Goal: Task Accomplishment & Management: Use online tool/utility

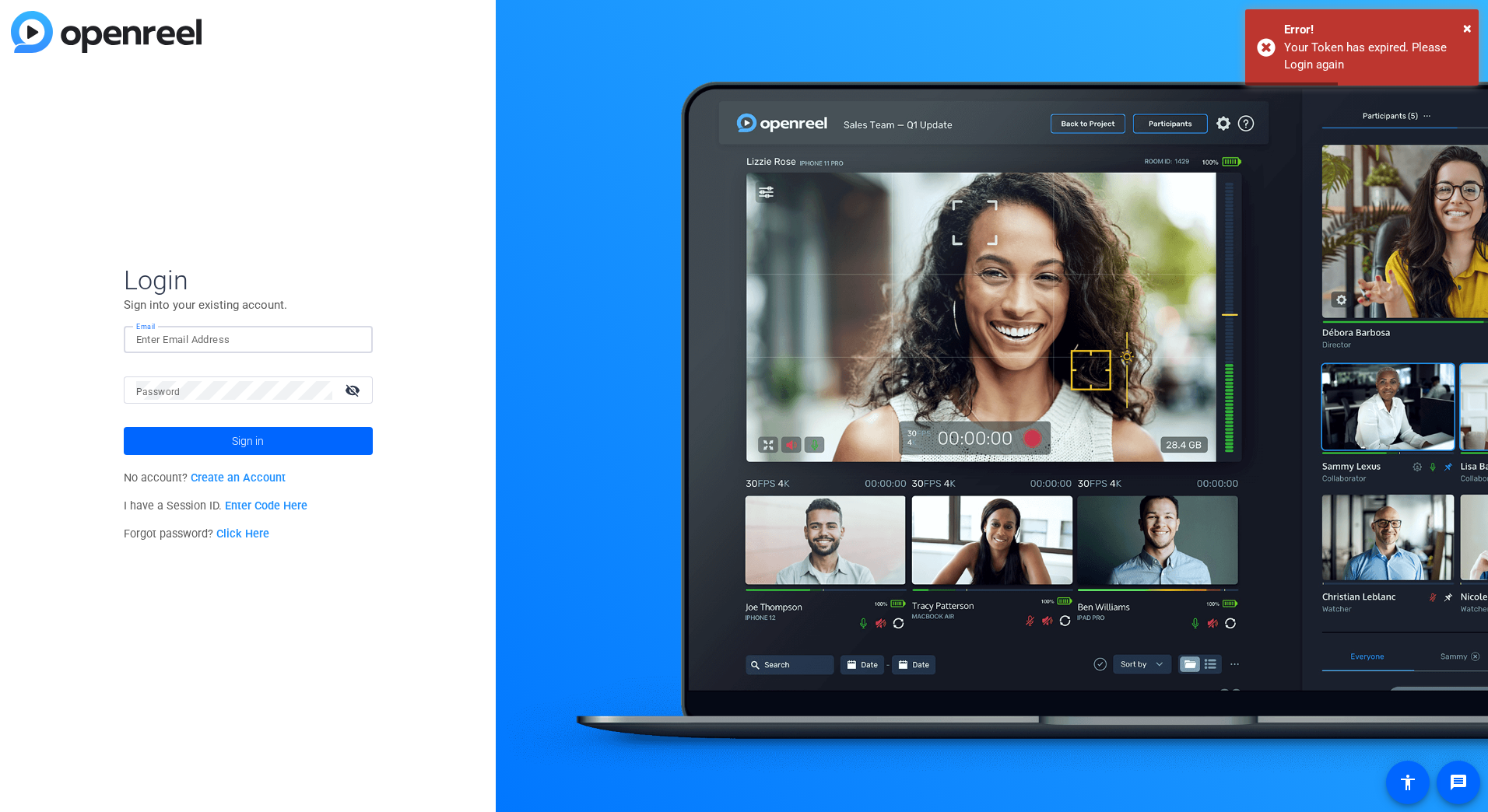
click at [233, 335] on input "Email" at bounding box center [248, 340] width 225 height 19
type input "[EMAIL_ADDRESS][DOMAIN_NAME]"
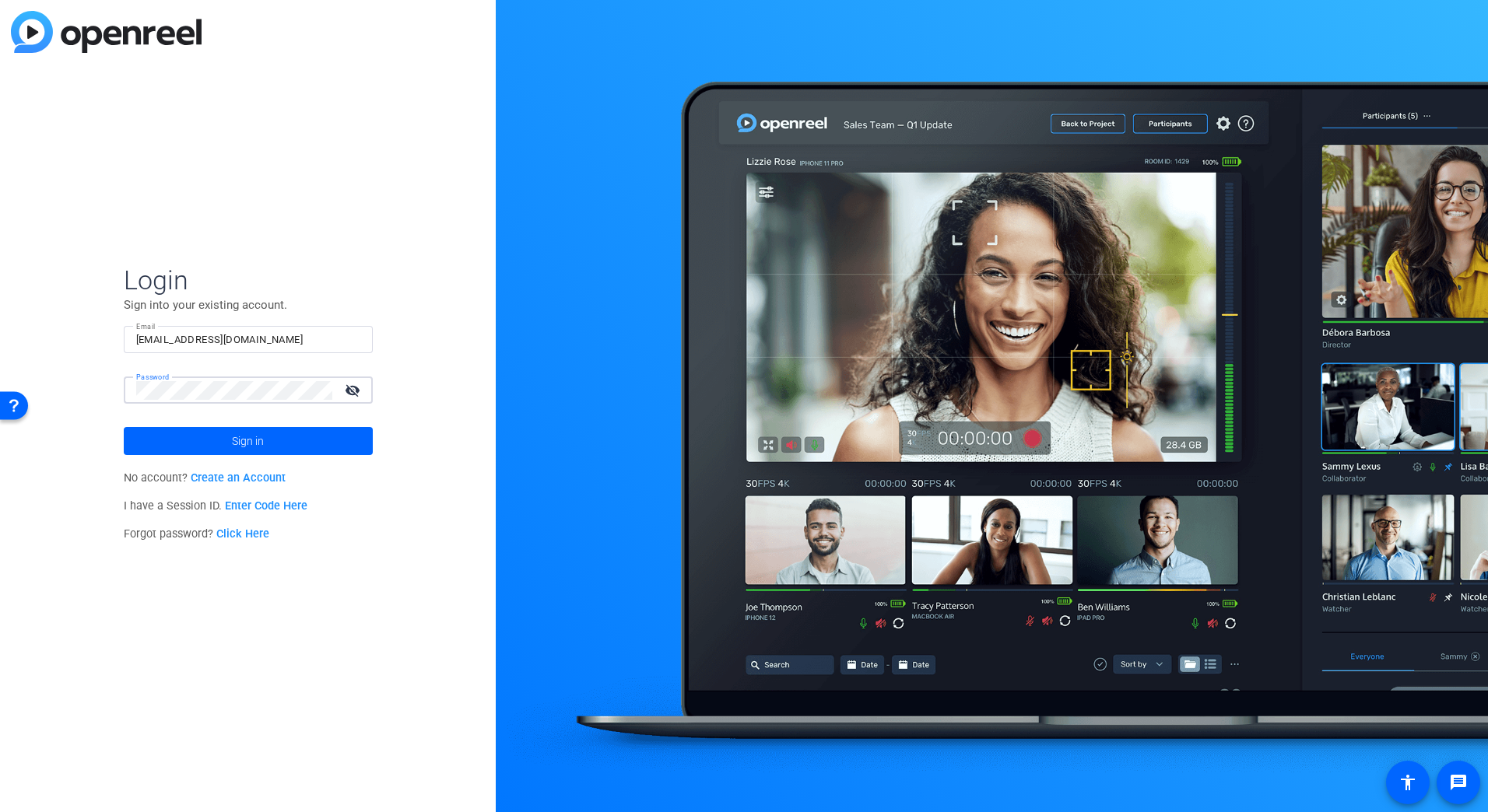
click at [124, 427] on button "Sign in" at bounding box center [248, 440] width 249 height 28
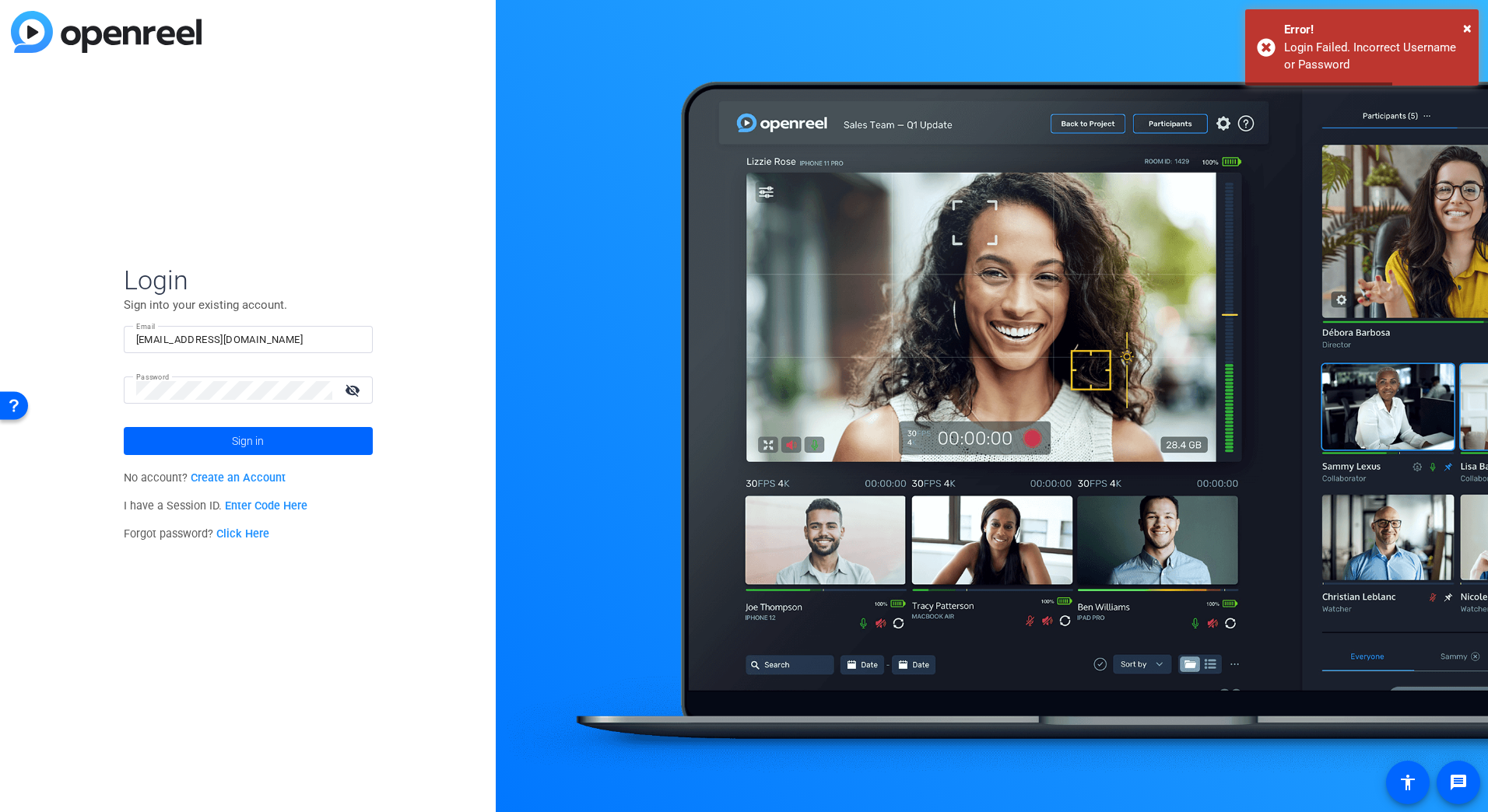
click at [350, 383] on mat-icon "visibility_off" at bounding box center [354, 391] width 37 height 23
click at [124, 427] on button "Sign in" at bounding box center [248, 440] width 249 height 28
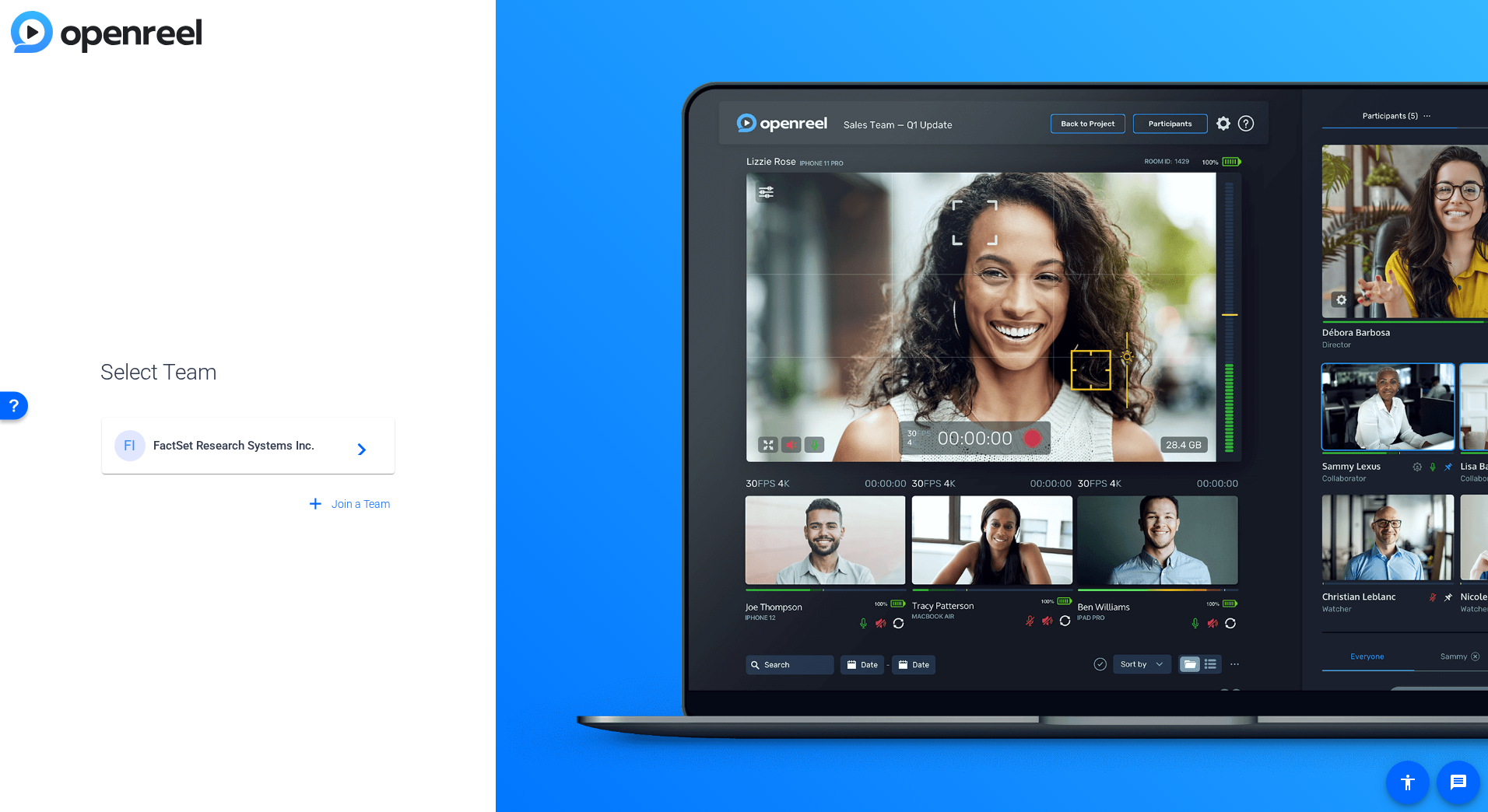
click at [314, 435] on div "FI FactSet Research Systems Inc. navigate_next" at bounding box center [248, 445] width 268 height 32
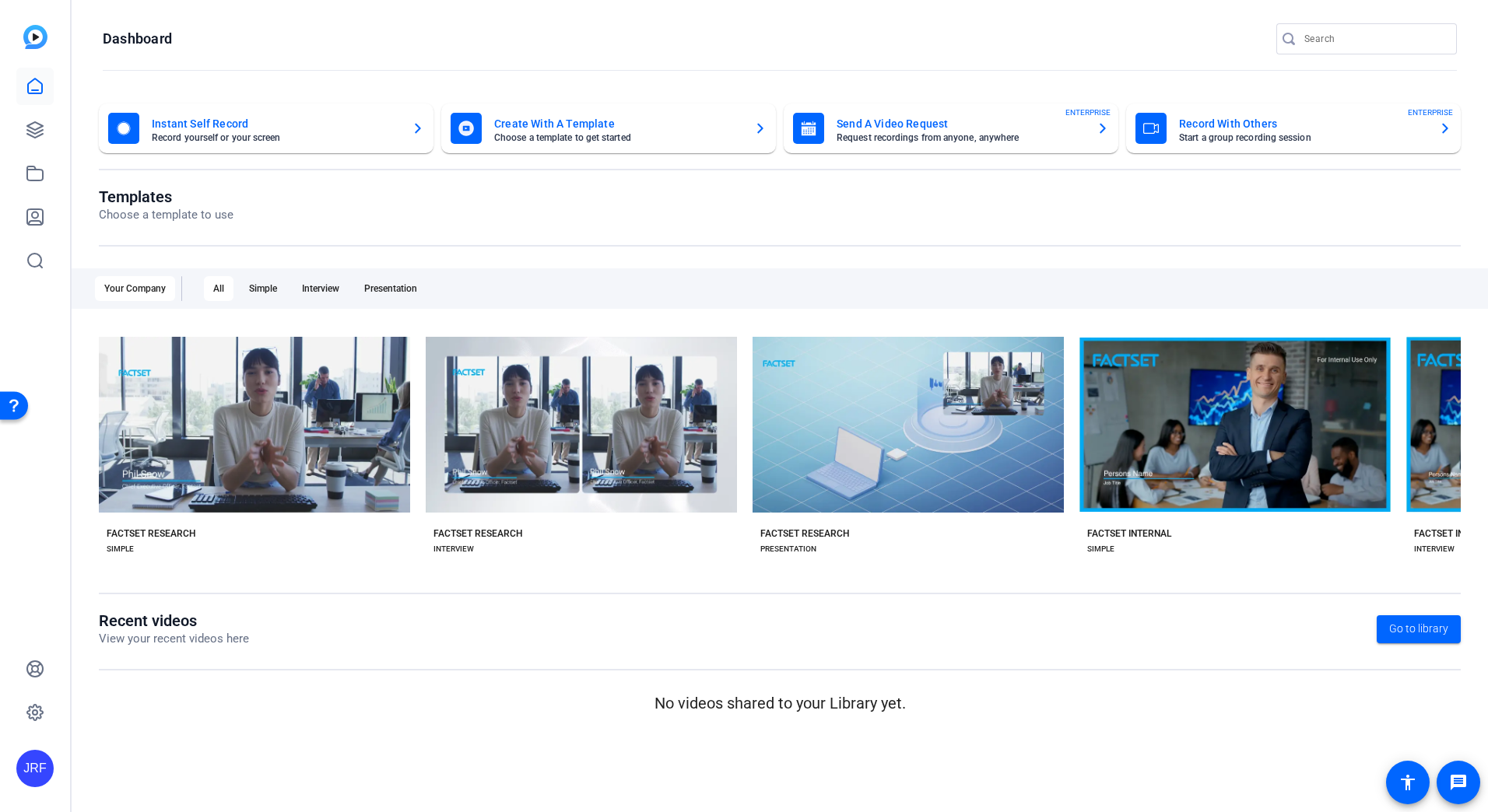
click at [967, 570] on div "Templates Choose a template to use Your Company All Simple Interview Presentati…" at bounding box center [779, 399] width 1362 height 424
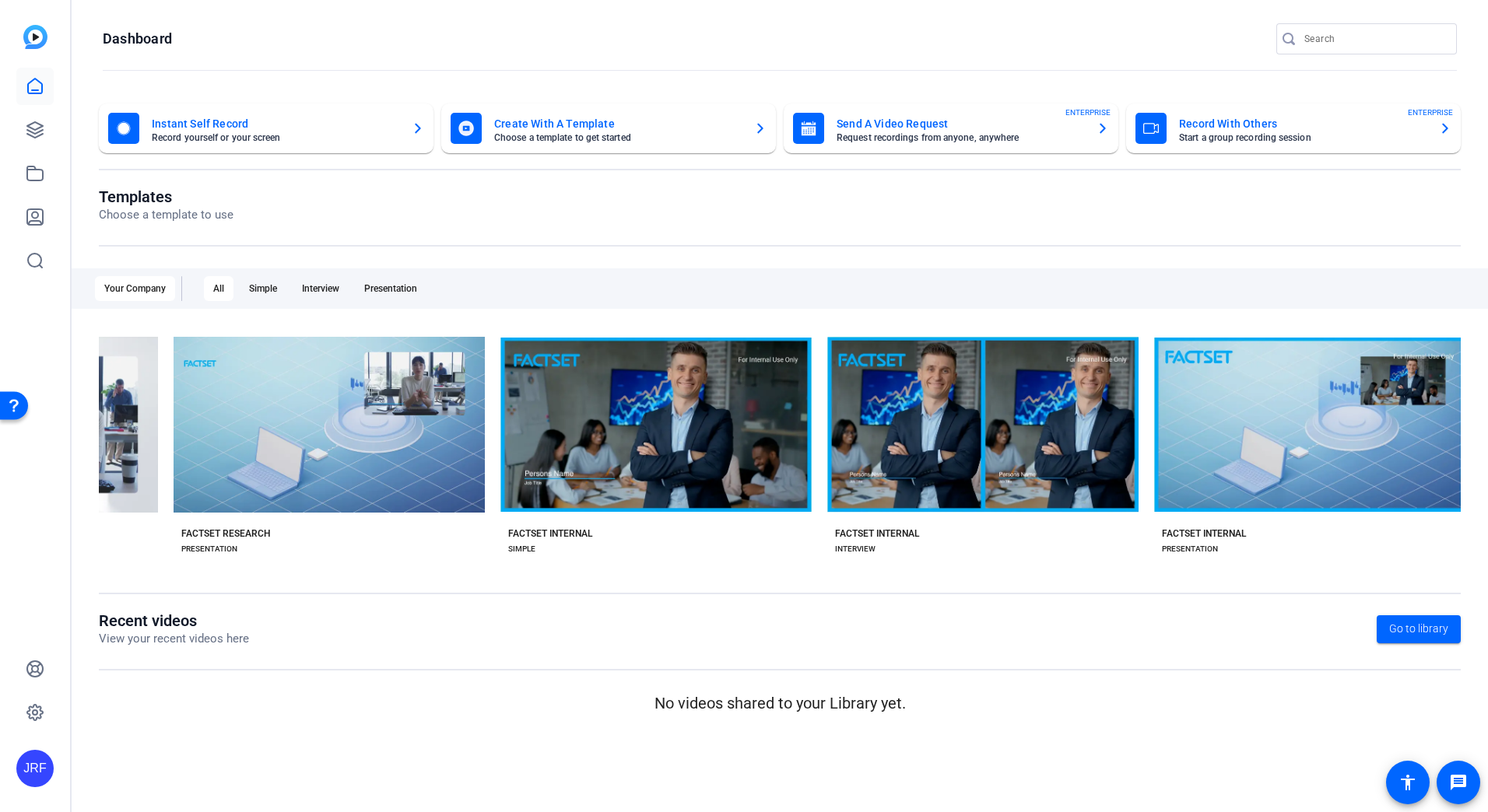
scroll to position [0, 584]
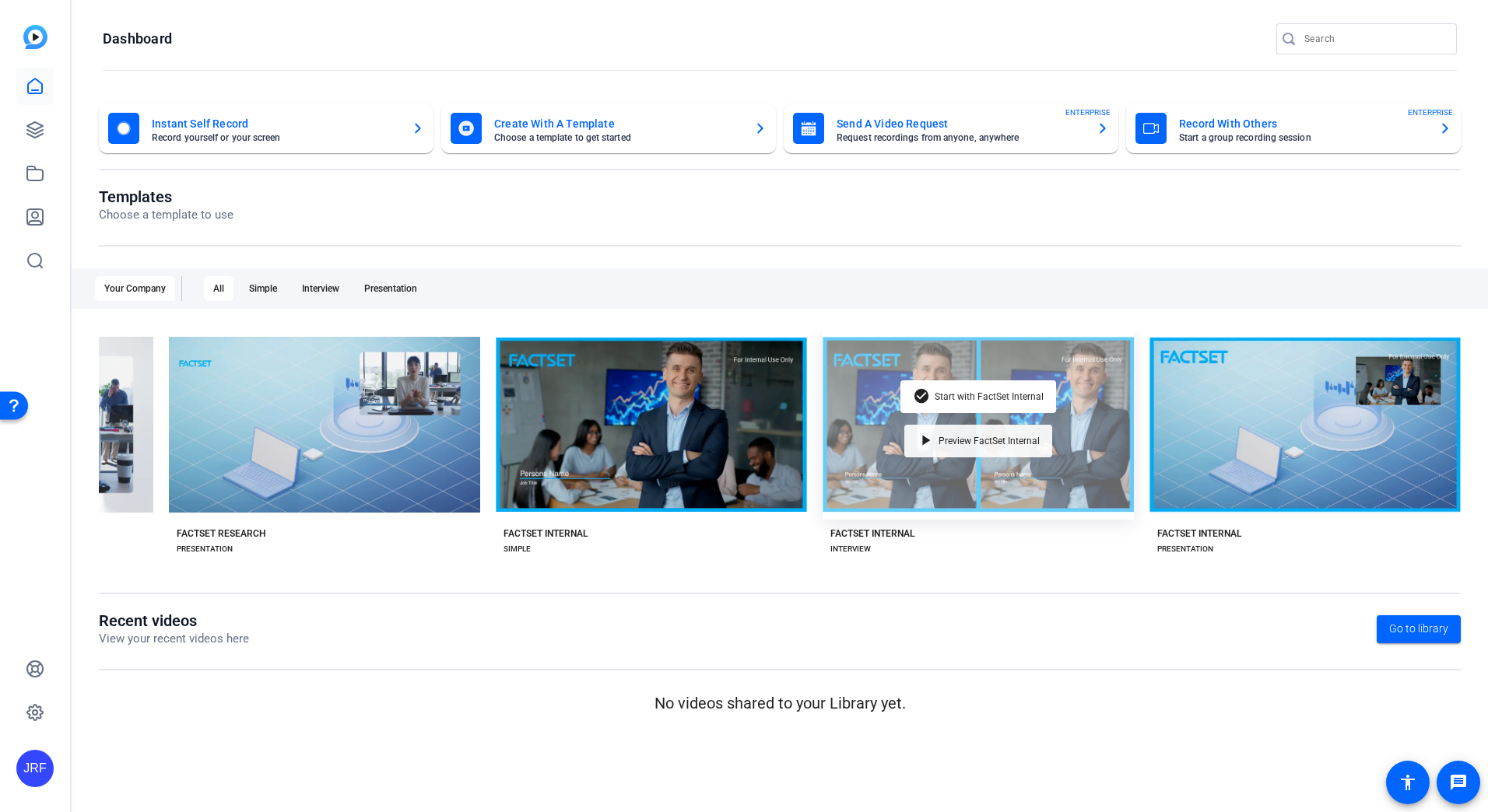
click at [936, 434] on mat-icon "play_arrow" at bounding box center [926, 441] width 19 height 19
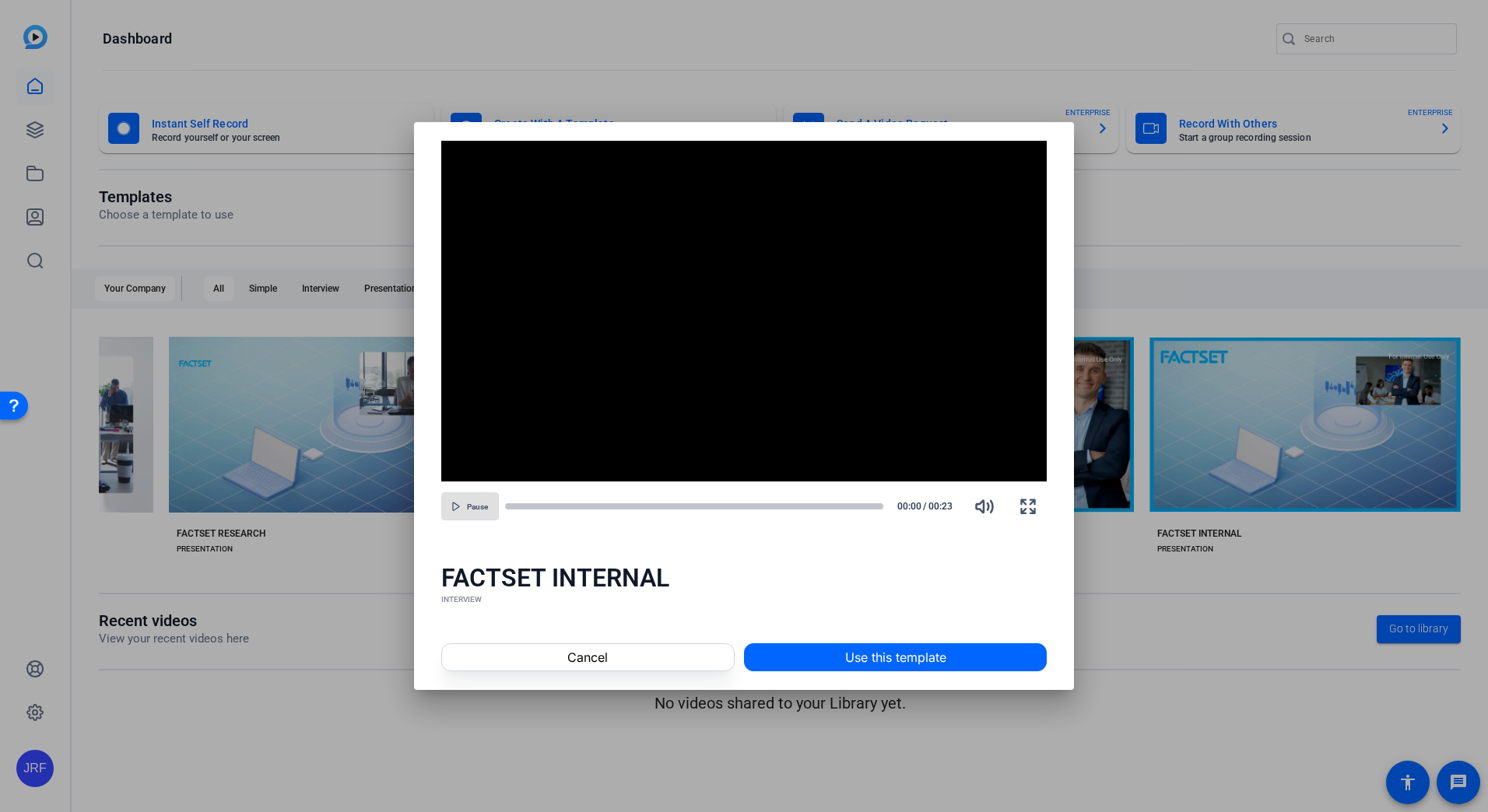
click at [489, 503] on span "button" at bounding box center [470, 506] width 56 height 37
click at [575, 671] on span at bounding box center [588, 657] width 291 height 37
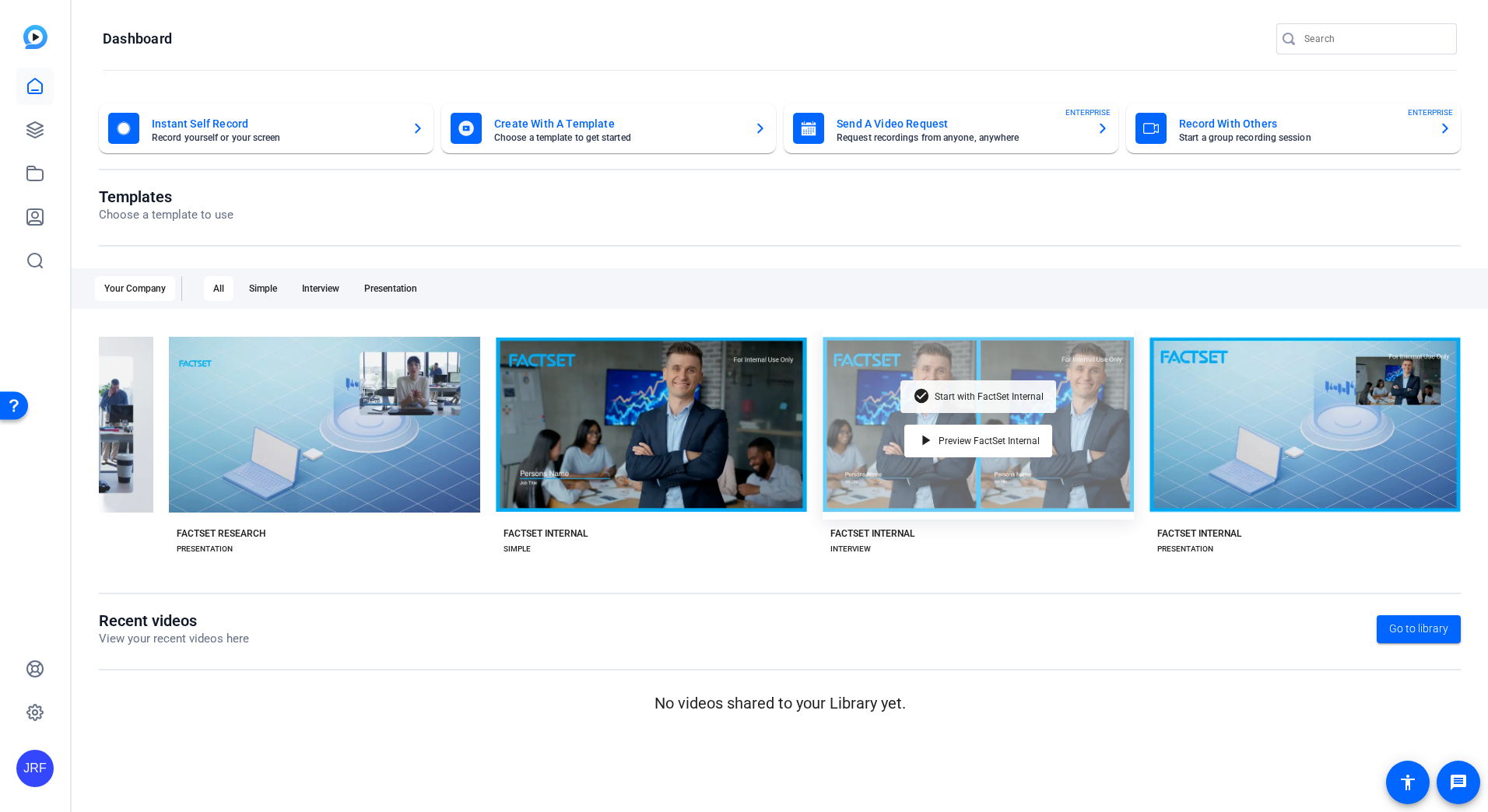
click at [962, 393] on span "Start with FactSet Internal" at bounding box center [989, 397] width 109 height 10
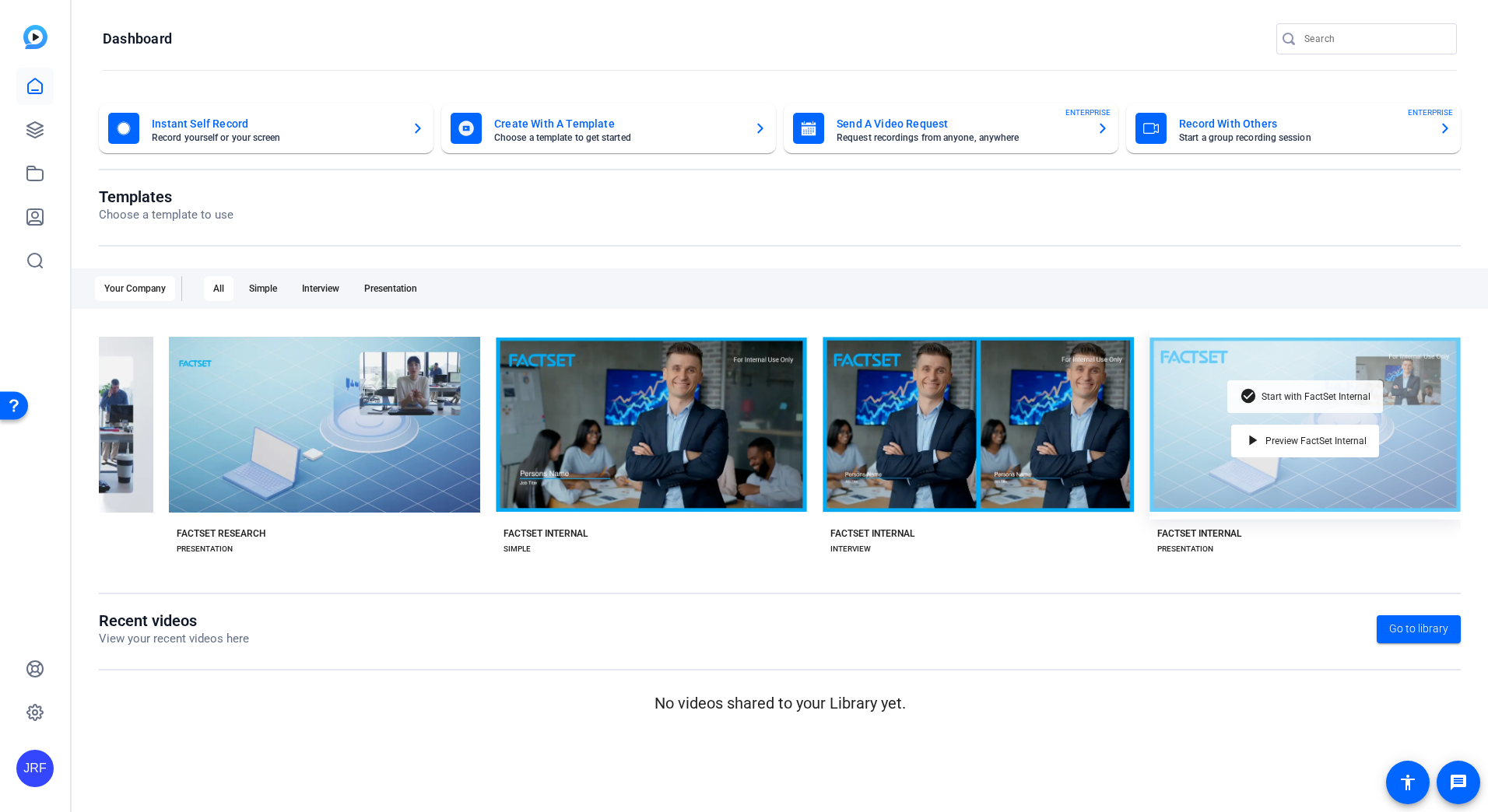
click at [1341, 399] on div "check_circle Start with FactSet Internal" at bounding box center [1305, 396] width 156 height 32
